Goal: Transaction & Acquisition: Purchase product/service

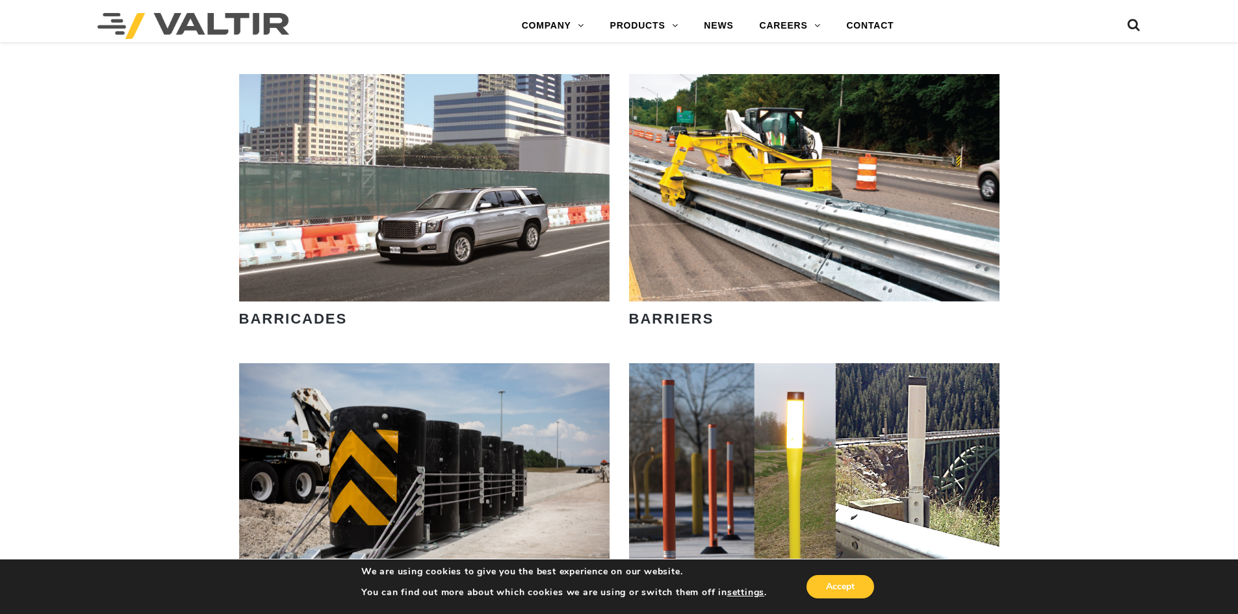
scroll to position [845, 0]
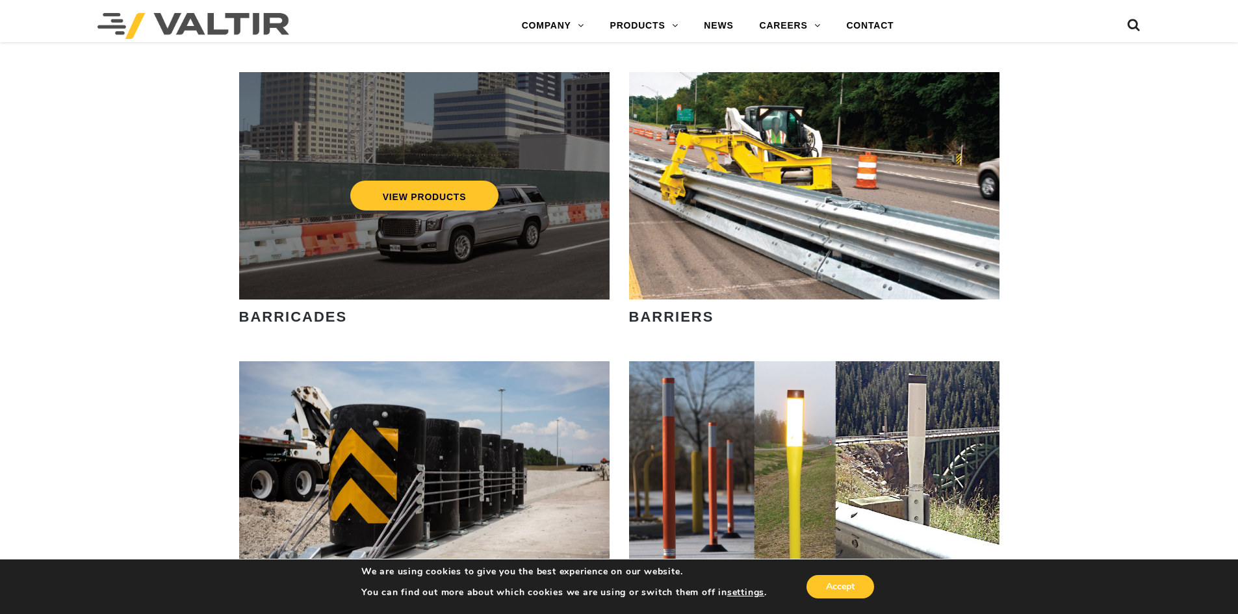
click at [282, 287] on div "VIEW PRODUCTS" at bounding box center [424, 185] width 370 height 227
click at [444, 192] on link "VIEW PRODUCTS" at bounding box center [424, 196] width 149 height 30
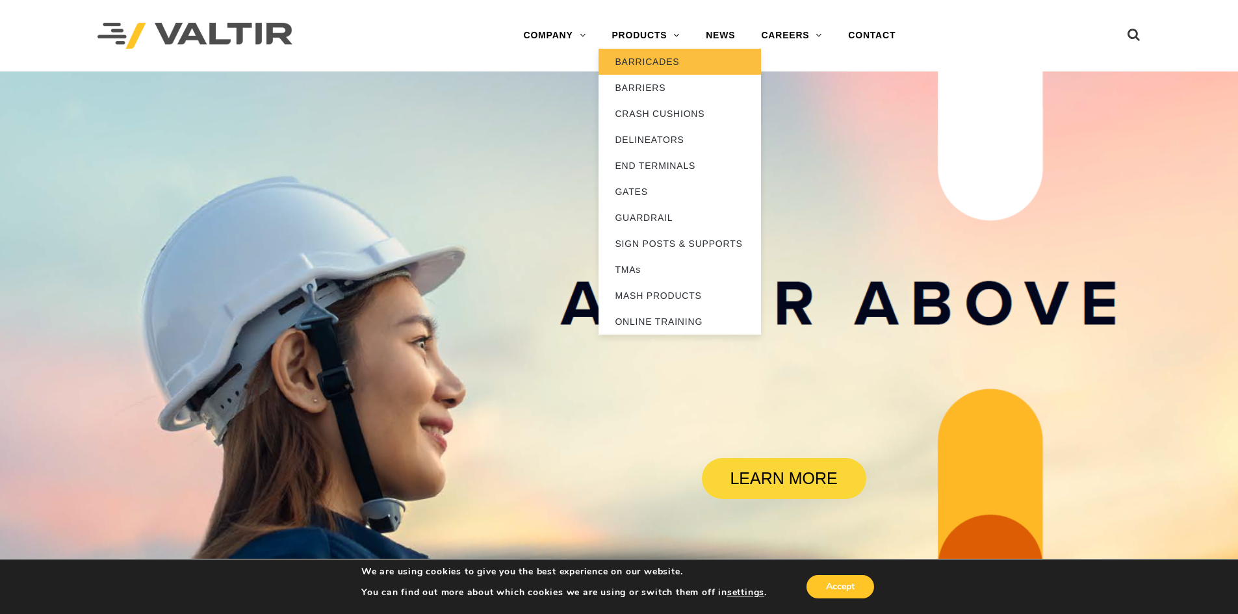
click at [635, 57] on link "BARRICADES" at bounding box center [679, 62] width 162 height 26
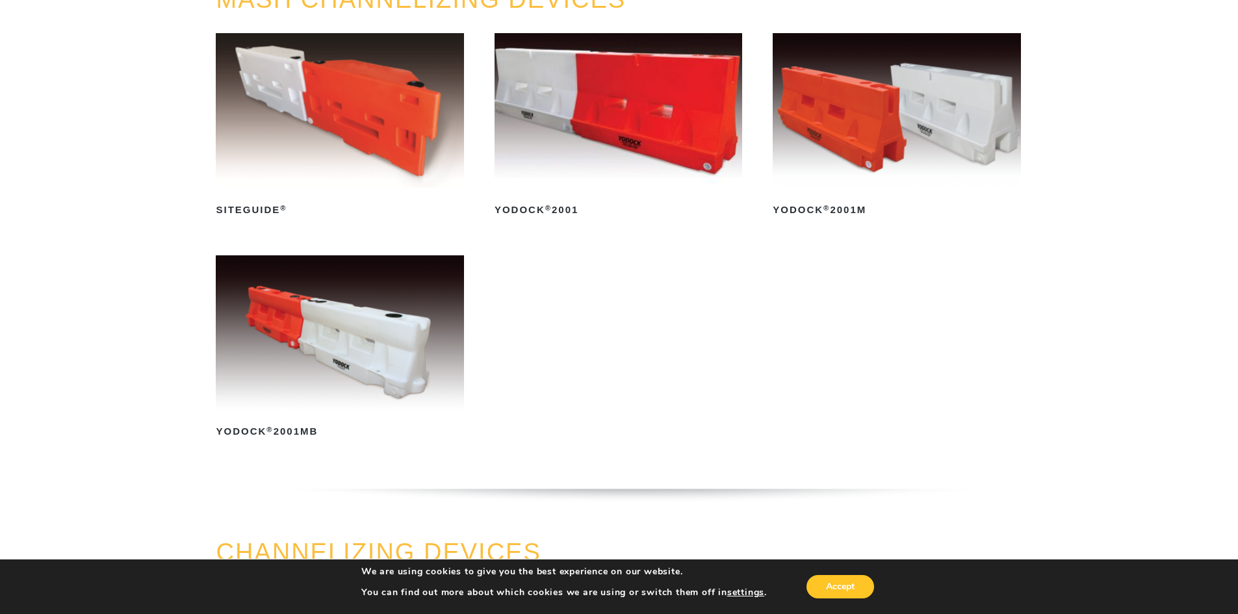
scroll to position [130, 0]
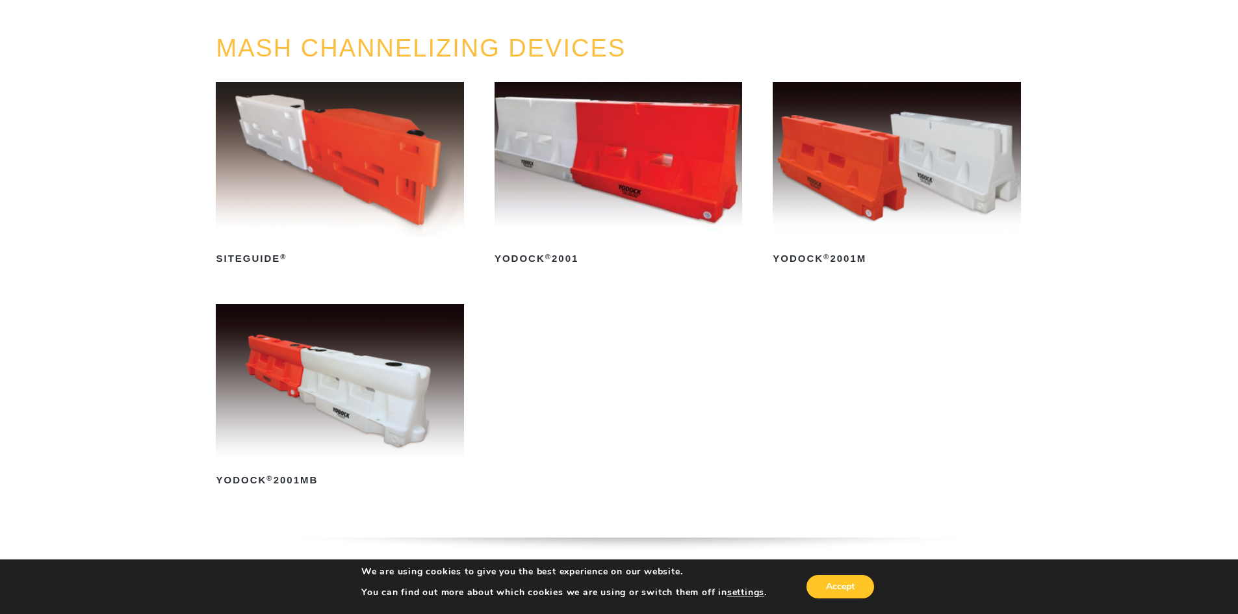
click at [578, 235] on img at bounding box center [619, 159] width 248 height 155
click at [843, 188] on img at bounding box center [897, 159] width 248 height 155
